Goal: Task Accomplishment & Management: Use online tool/utility

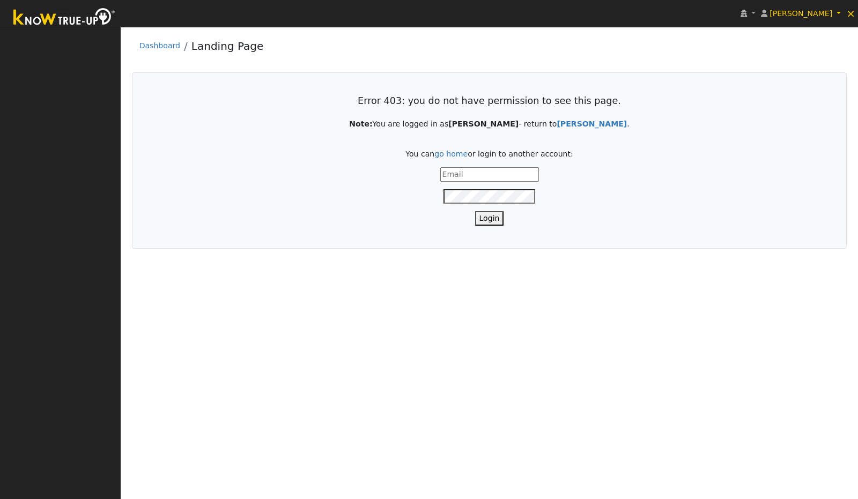
click at [79, 16] on img at bounding box center [64, 18] width 113 height 24
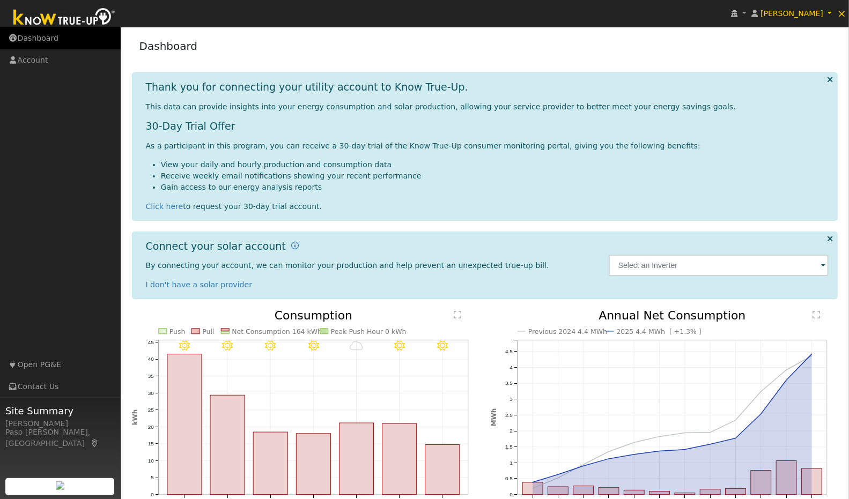
click at [53, 41] on link "Dashboard" at bounding box center [60, 38] width 121 height 22
click at [841, 17] on span "×" at bounding box center [841, 13] width 9 height 13
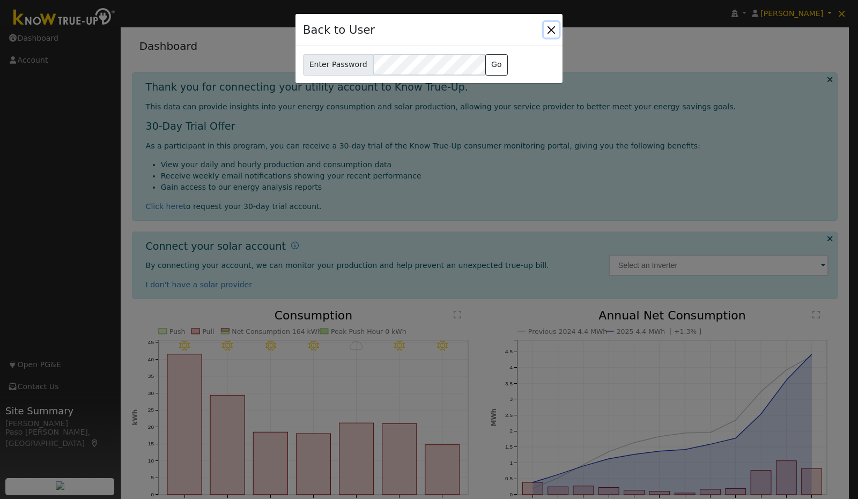
click at [550, 32] on button "Close" at bounding box center [551, 29] width 15 height 15
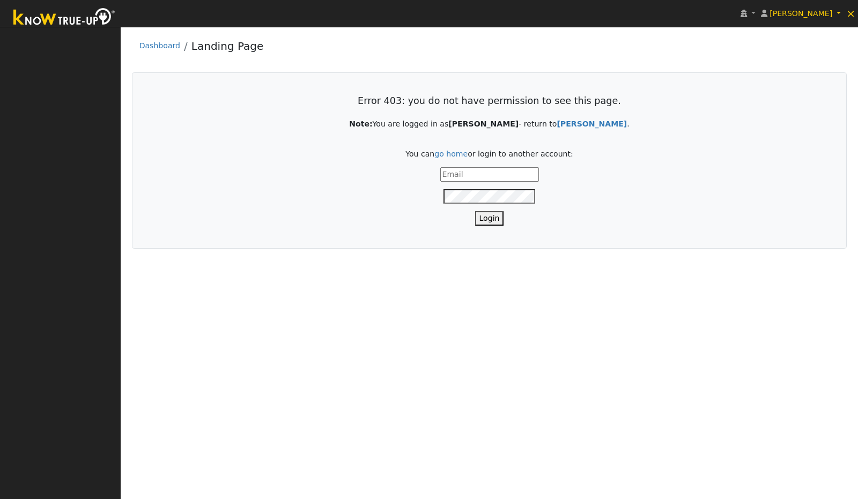
click at [505, 173] on input "text" at bounding box center [489, 174] width 99 height 14
type input "[PERSON_NAME][EMAIL_ADDRESS][DOMAIN_NAME]"
click at [491, 217] on button "Login" at bounding box center [489, 218] width 29 height 14
